Goal: Task Accomplishment & Management: Manage account settings

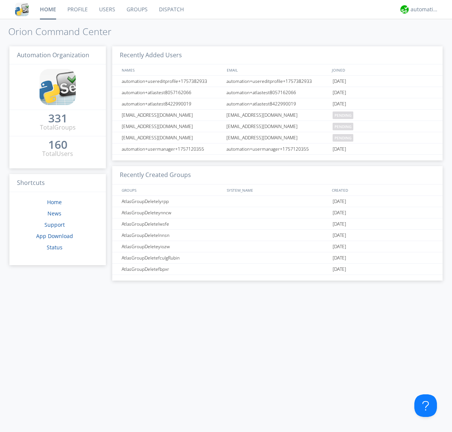
click at [136, 9] on link "Groups" at bounding box center [137, 9] width 32 height 19
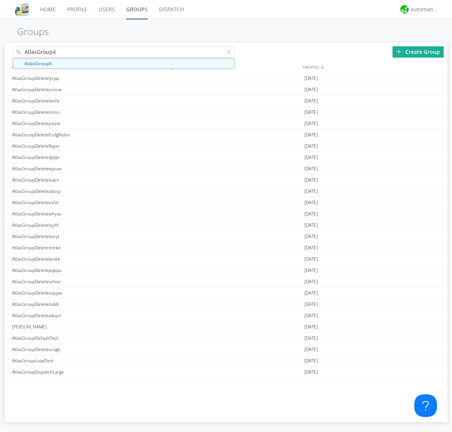
type input "AtlasGroup4"
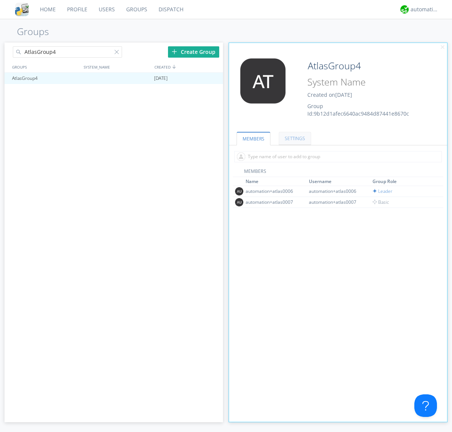
click at [294, 138] on link "SETTINGS" at bounding box center [295, 138] width 32 height 13
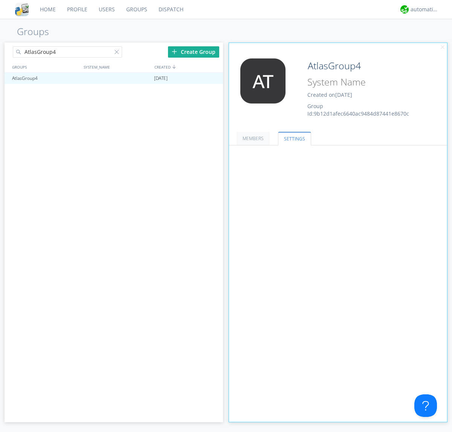
click at [0, 0] on span at bounding box center [0, 0] width 0 height 0
click at [0, 0] on input "radio" at bounding box center [0, 0] width 0 height 0
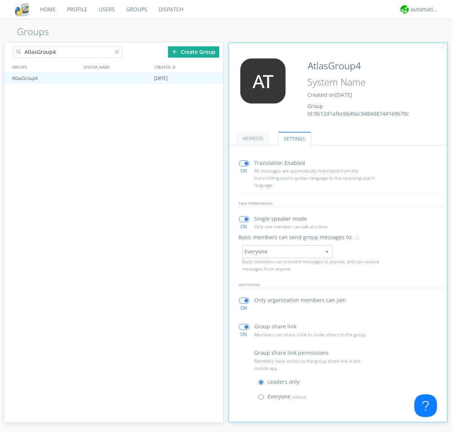
click at [262, 398] on span at bounding box center [262, 398] width 9 height 9
click at [0, 0] on input "radio" at bounding box center [0, 0] width 0 height 0
click at [422, 9] on div "automation+atlas" at bounding box center [424, 10] width 28 height 8
